Goal: Check status

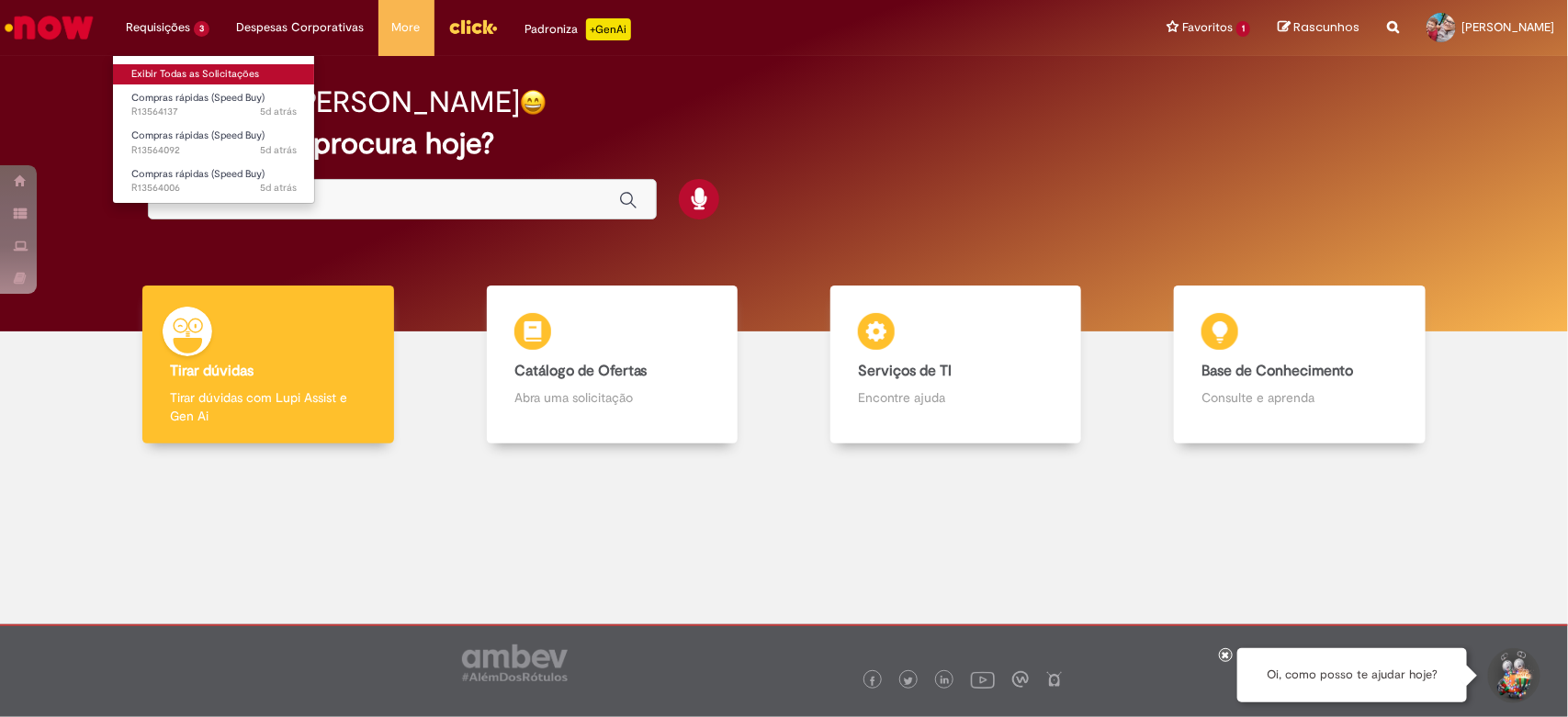
click at [198, 77] on link "Exibir Todas as Solicitações" at bounding box center [214, 74] width 203 height 20
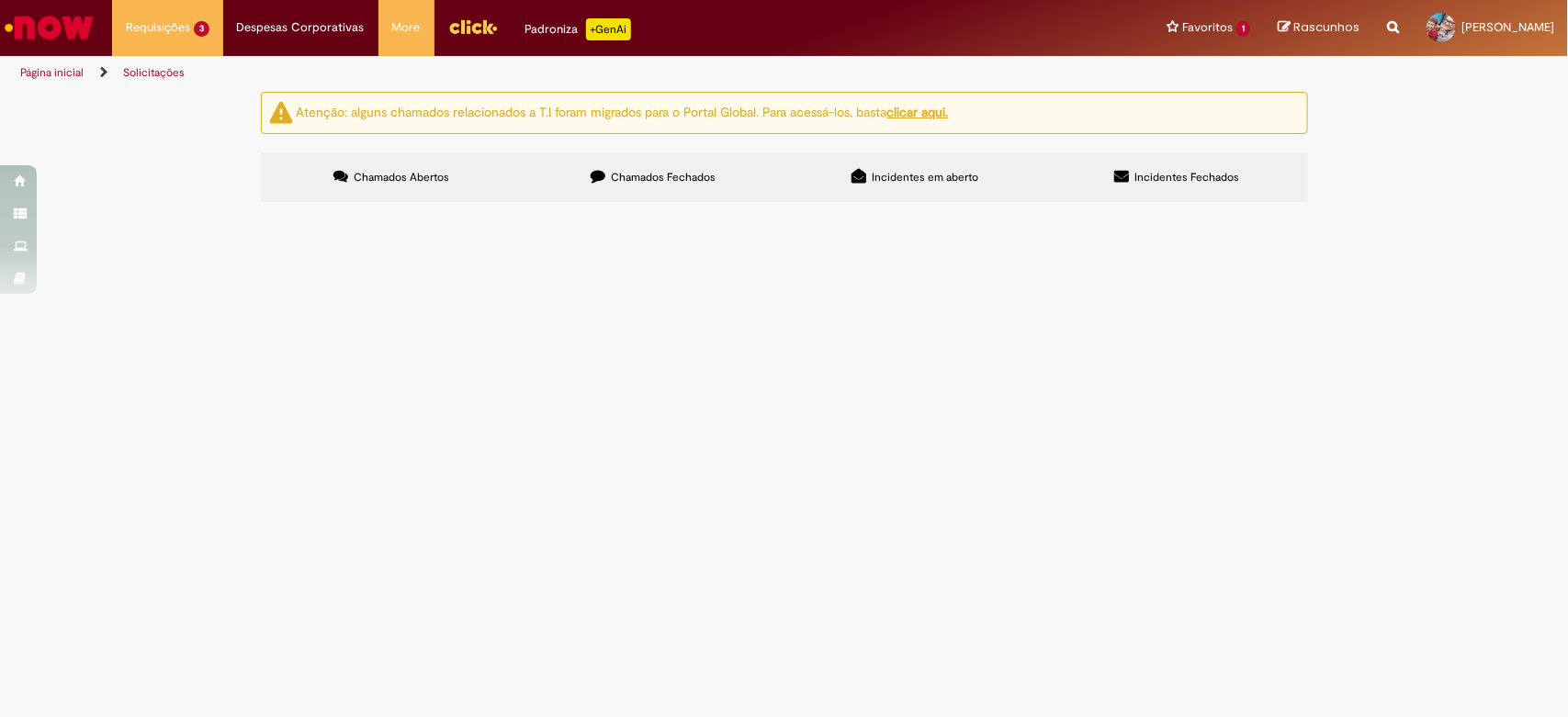
click at [625, 171] on span "Chamados Fechados" at bounding box center [663, 176] width 105 height 15
click at [0, 0] on span "Serviço de Iluminação do fundo de linha" at bounding box center [0, 0] width 0 height 0
click at [0, 0] on span "Compras rápidas (Speed Buy)" at bounding box center [0, 0] width 0 height 0
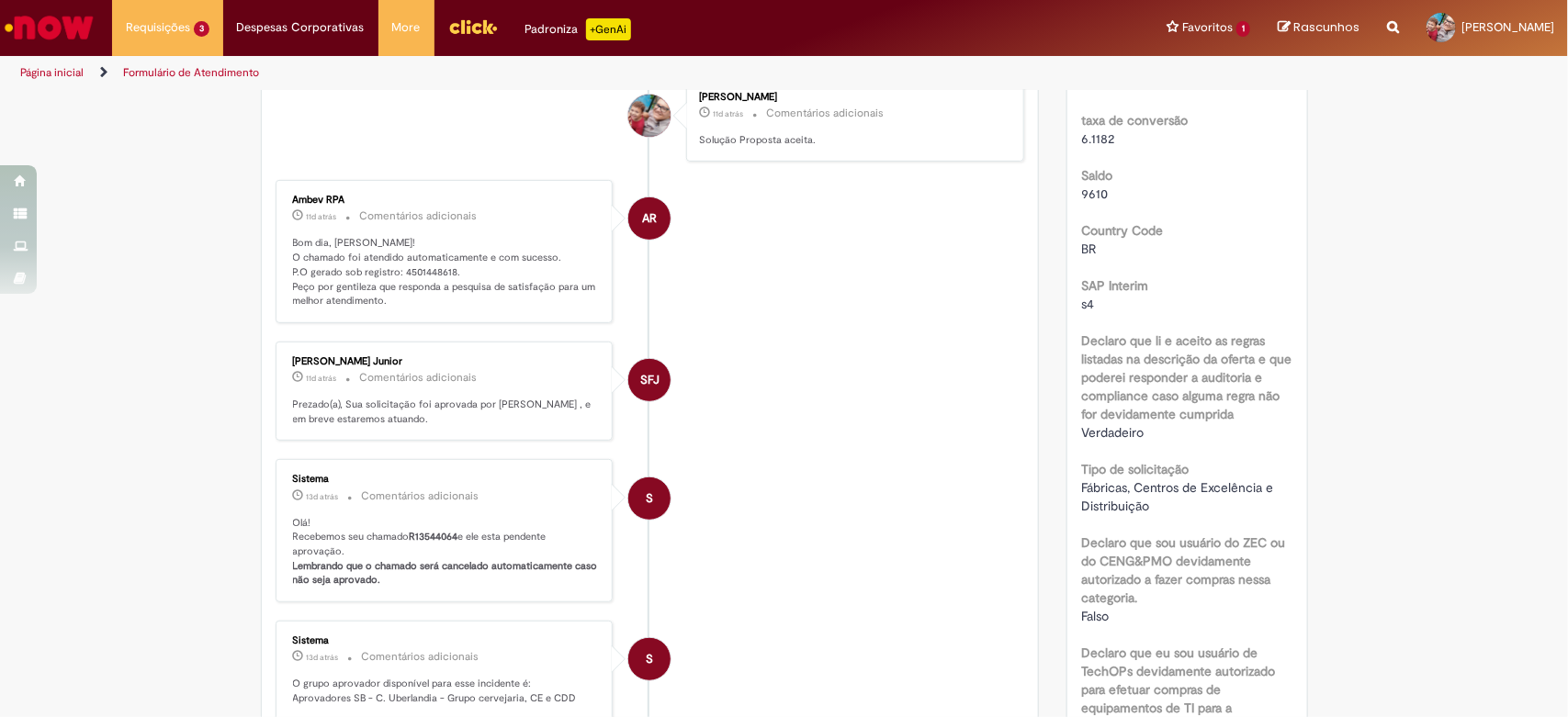
scroll to position [71, 0]
